Goal: Task Accomplishment & Management: Use online tool/utility

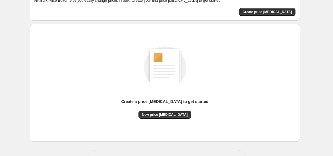
scroll to position [57, 0]
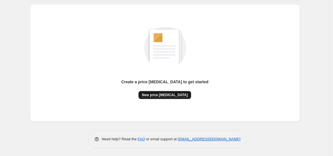
click at [167, 94] on span "New price [MEDICAL_DATA]" at bounding box center [165, 94] width 46 height 5
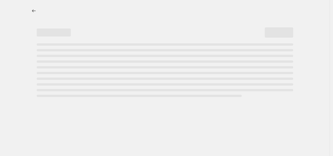
select select "percentage"
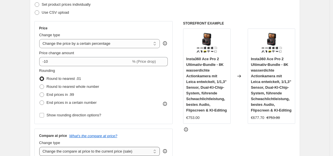
scroll to position [75, 0]
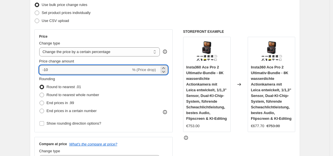
click at [60, 65] on input "-10" at bounding box center [85, 69] width 92 height 9
type input "-1"
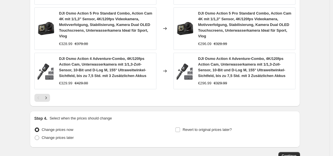
scroll to position [489, 0]
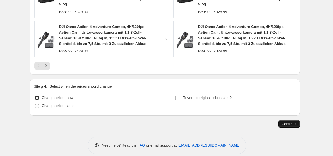
type input "-35"
click at [285, 120] on button "Continue" at bounding box center [290, 124] width 22 height 8
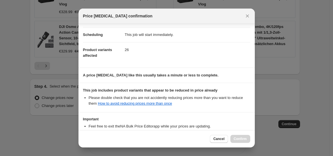
scroll to position [83, 0]
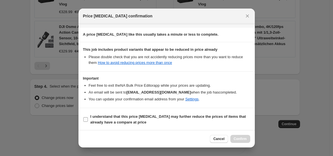
click at [85, 118] on input "I understand that this price [MEDICAL_DATA] may further reduce the prices of it…" at bounding box center [85, 119] width 5 height 5
checkbox input "true"
click at [243, 133] on div "Cancel Confirm" at bounding box center [167, 138] width 176 height 17
click at [240, 137] on span "Confirm" at bounding box center [240, 138] width 13 height 5
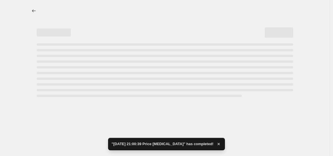
select select "percentage"
